Goal: Navigation & Orientation: Understand site structure

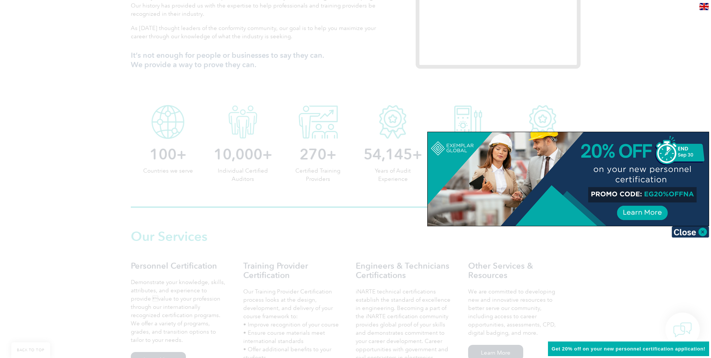
scroll to position [337, 0]
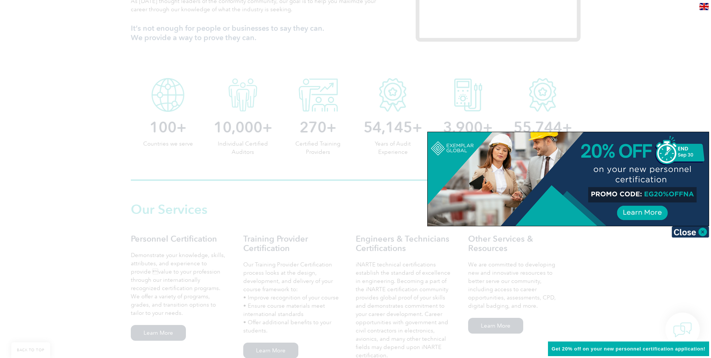
click at [641, 276] on div at bounding box center [355, 179] width 711 height 358
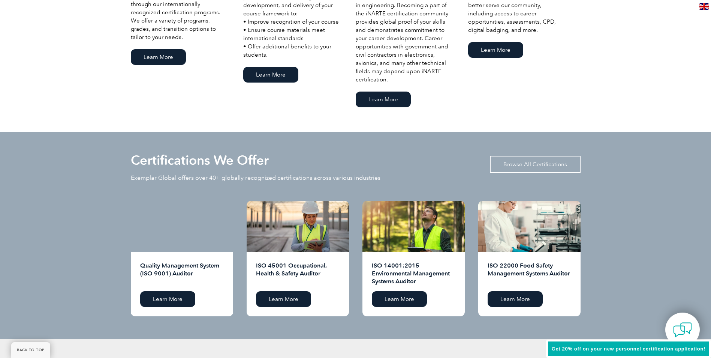
scroll to position [600, 0]
